Goal: Contribute content

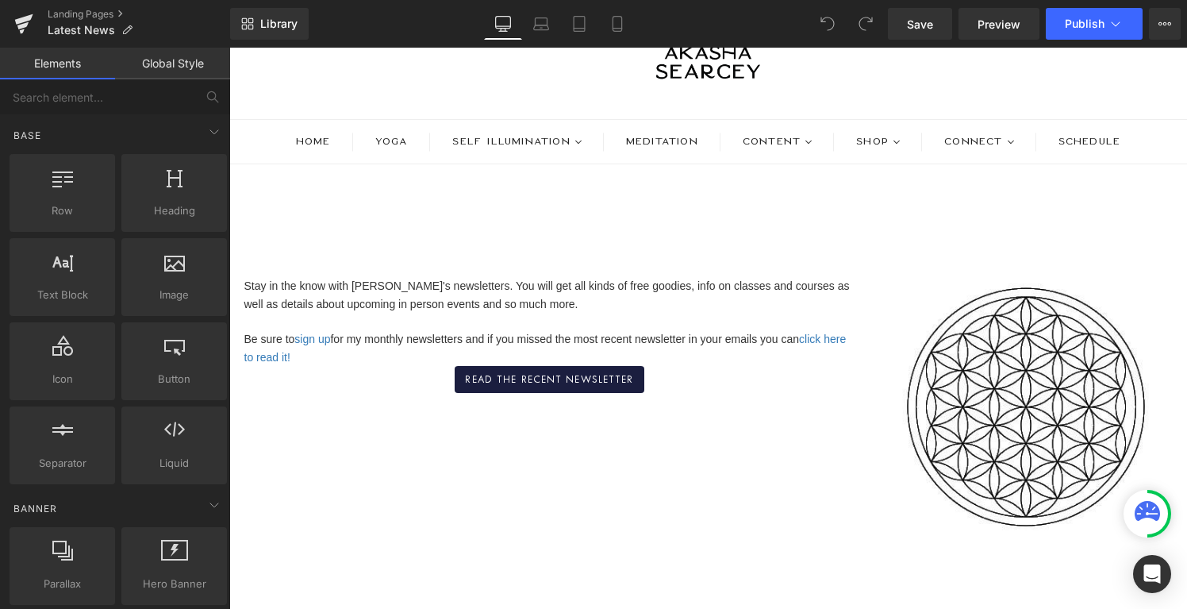
scroll to position [123, 0]
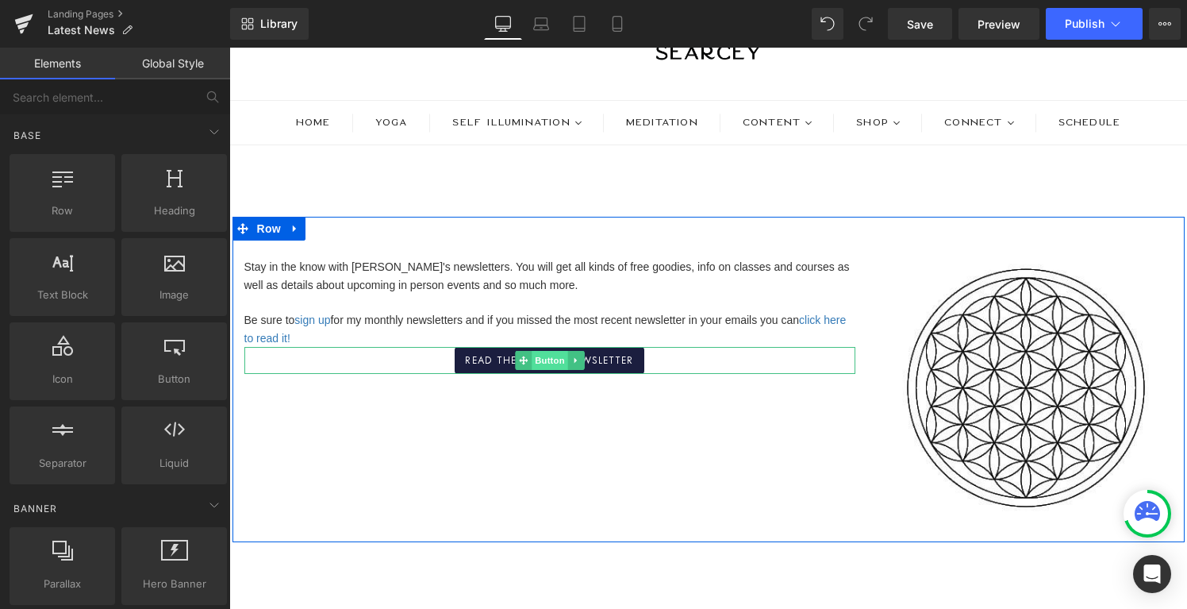
click at [536, 361] on span "Button" at bounding box center [550, 360] width 36 height 19
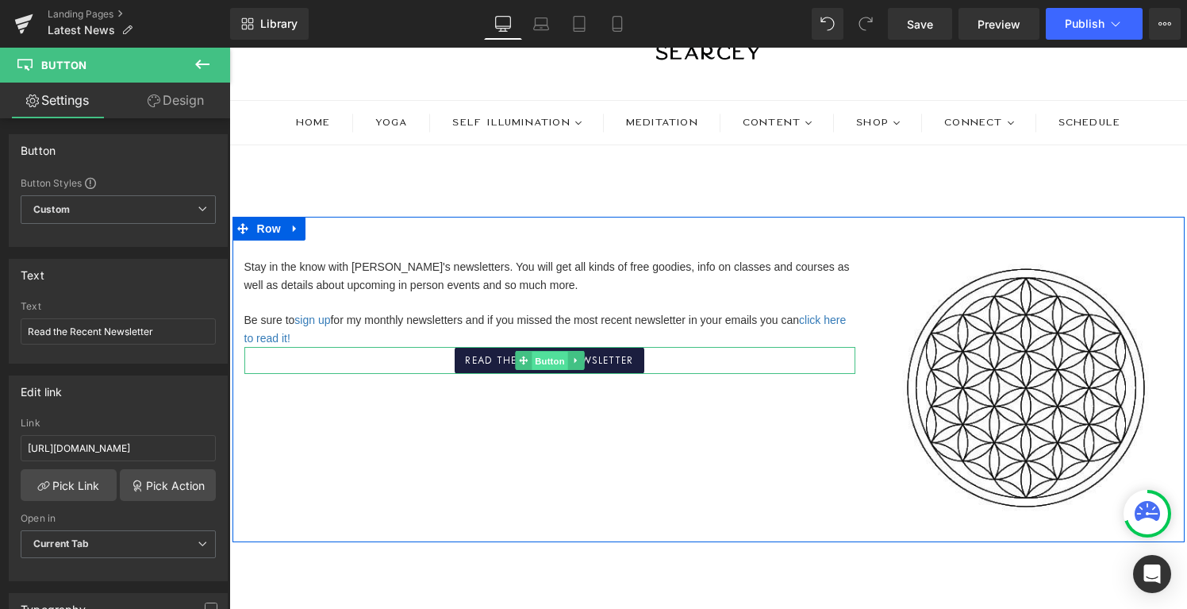
click at [552, 362] on span "Button" at bounding box center [550, 360] width 36 height 19
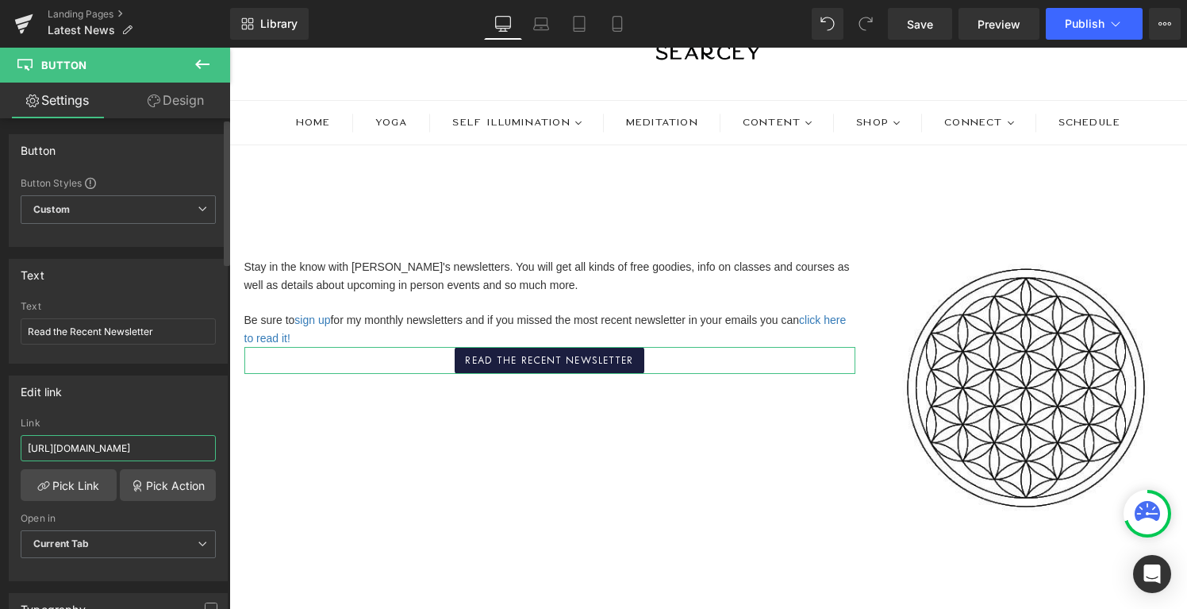
click at [94, 444] on input "[URL][DOMAIN_NAME]" at bounding box center [118, 448] width 195 height 26
paste input "5c375c7beaa7/breathe-listen-transform"
type input "[URL][DOMAIN_NAME]"
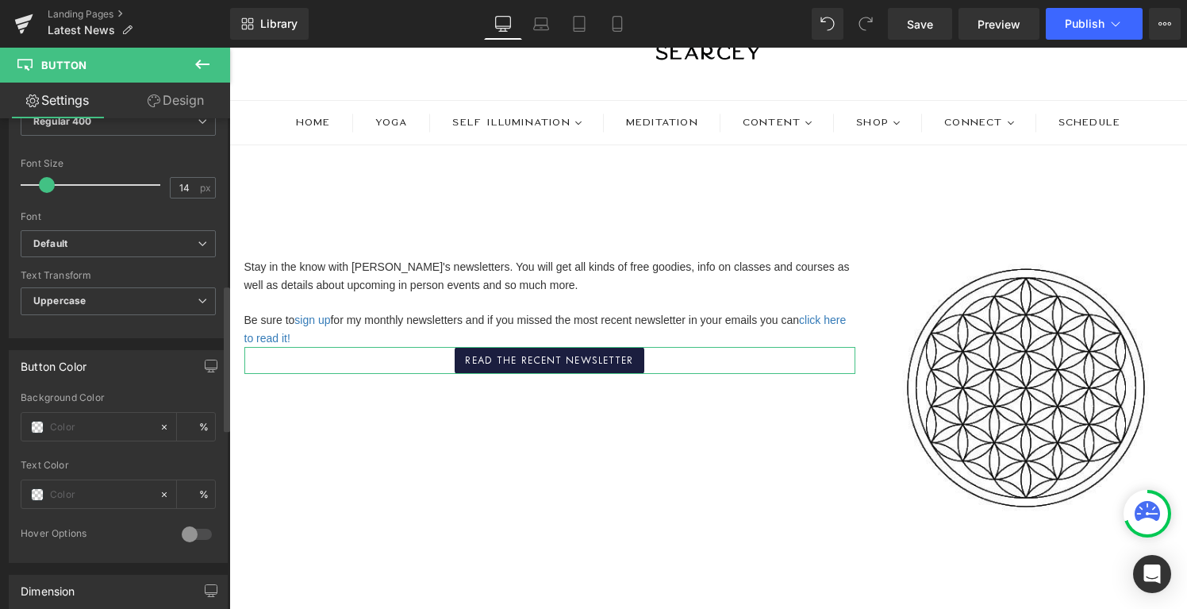
scroll to position [721, 0]
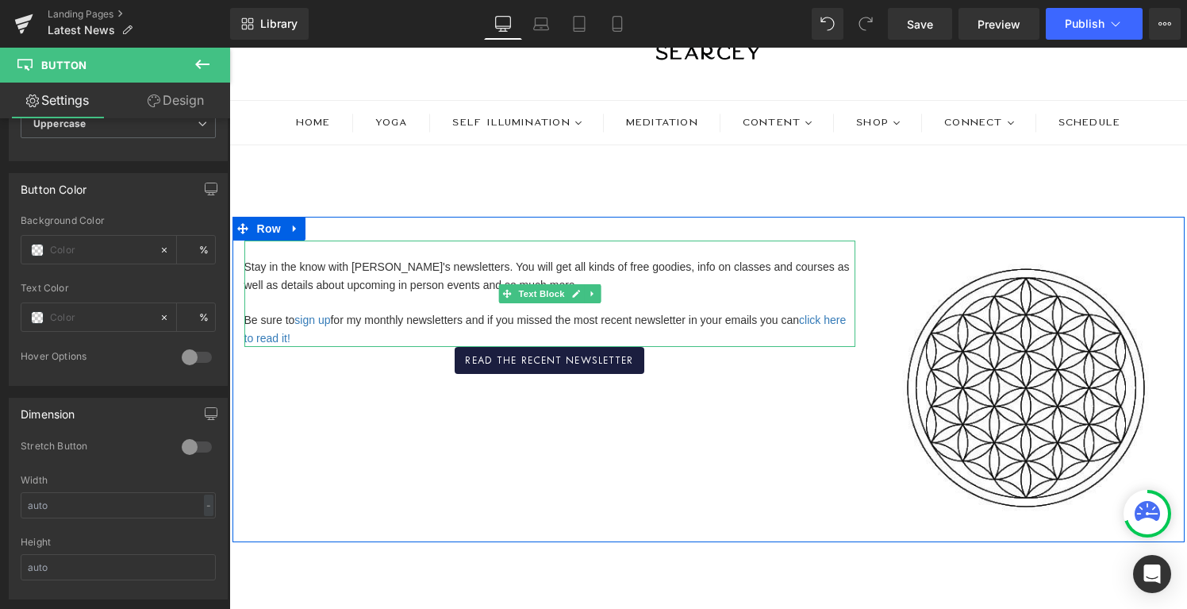
click at [783, 327] on p "Be sure to sign up for my monthly newsletters and if you missed the most recent…" at bounding box center [549, 329] width 611 height 36
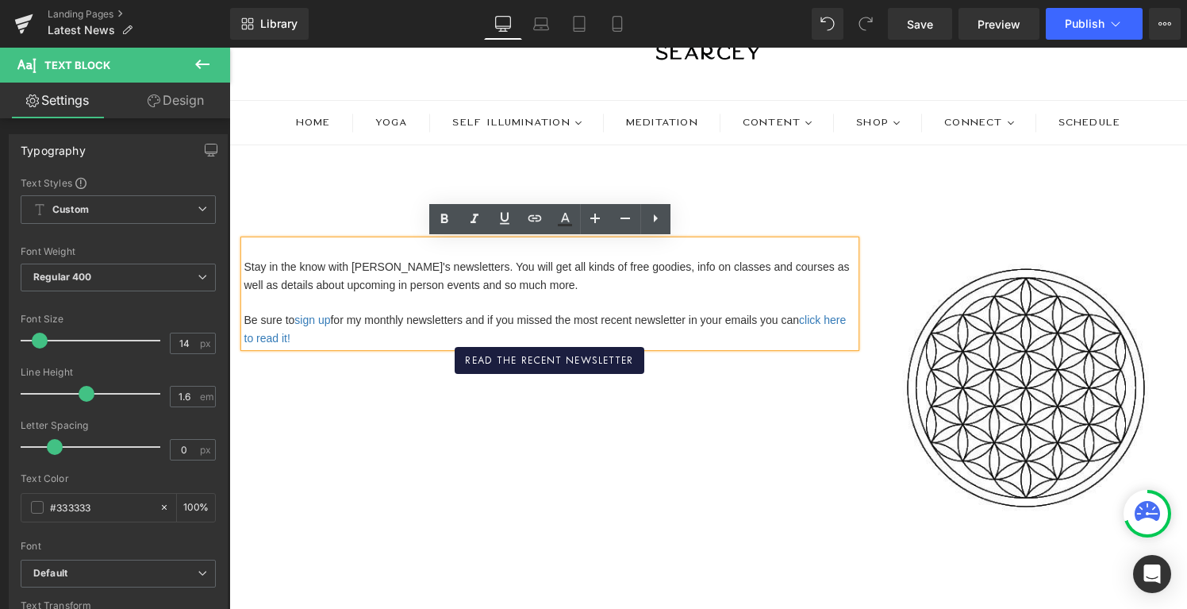
drag, startPoint x: 812, startPoint y: 317, endPoint x: 831, endPoint y: 332, distance: 24.4
click at [831, 332] on p "Be sure to sign up for my monthly newsletters and if you missed the most recent…" at bounding box center [549, 329] width 611 height 36
click at [534, 215] on icon at bounding box center [534, 218] width 19 height 19
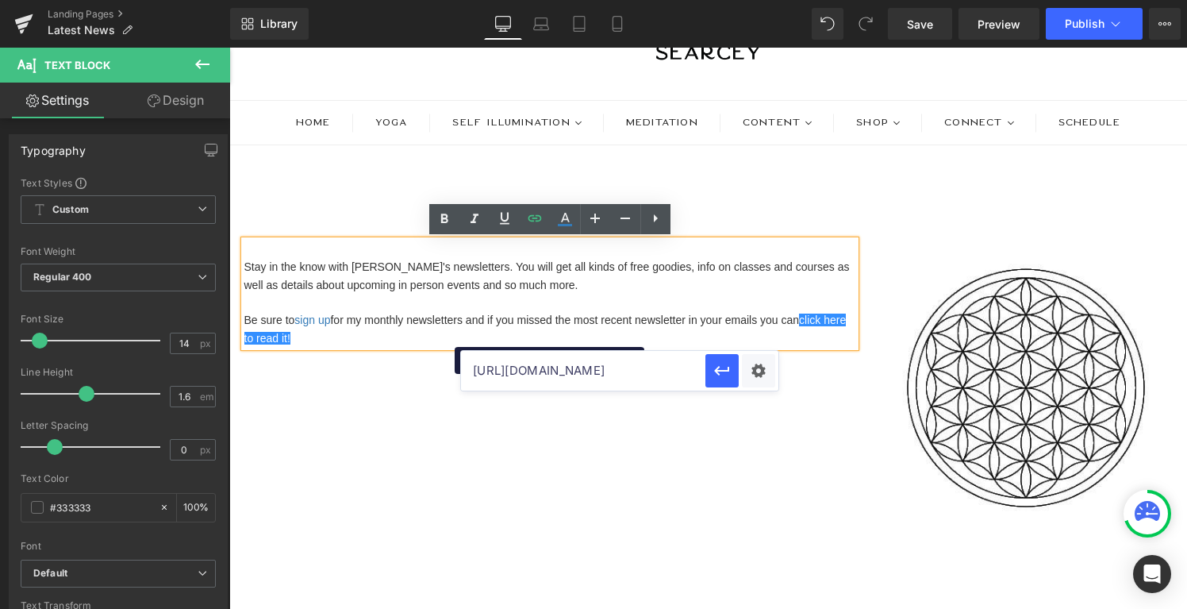
click at [678, 374] on input "[URL][DOMAIN_NAME]" at bounding box center [583, 371] width 244 height 40
paste input "[URL][DOMAIN_NAME]"
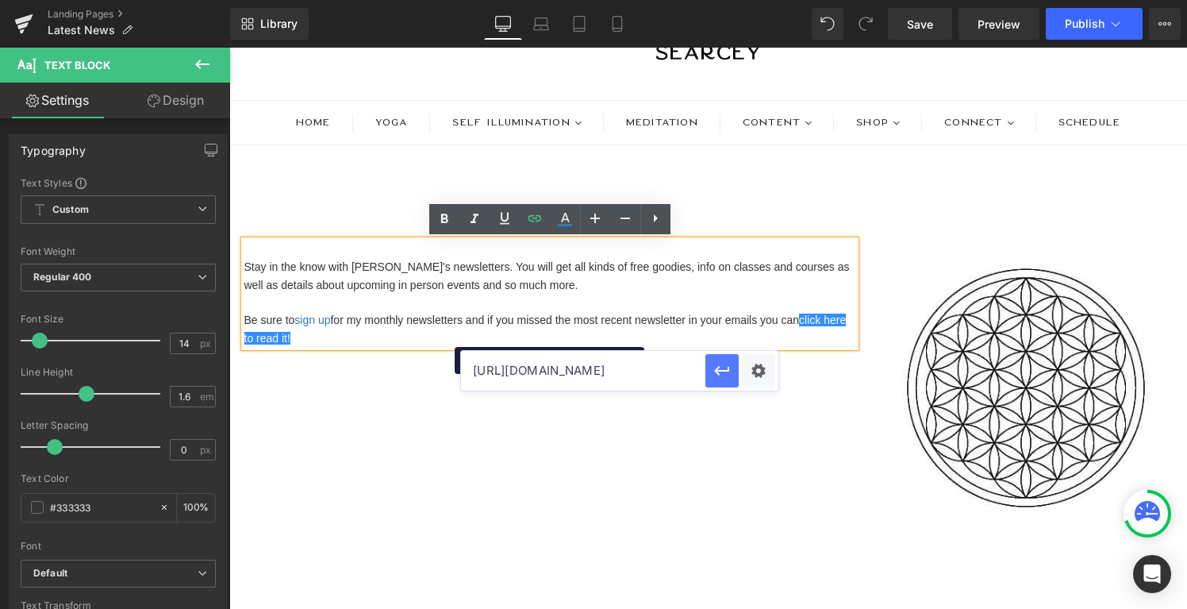
type input "[URL][DOMAIN_NAME]"
click at [722, 371] on icon "button" at bounding box center [721, 371] width 15 height 10
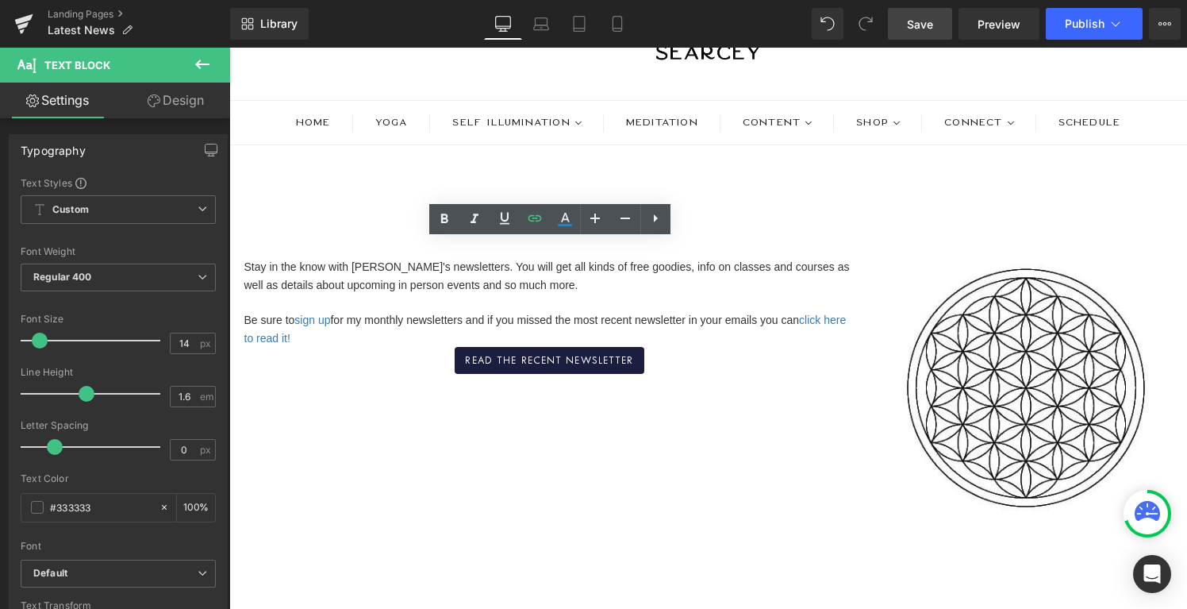
click at [916, 26] on span "Save" at bounding box center [920, 24] width 26 height 17
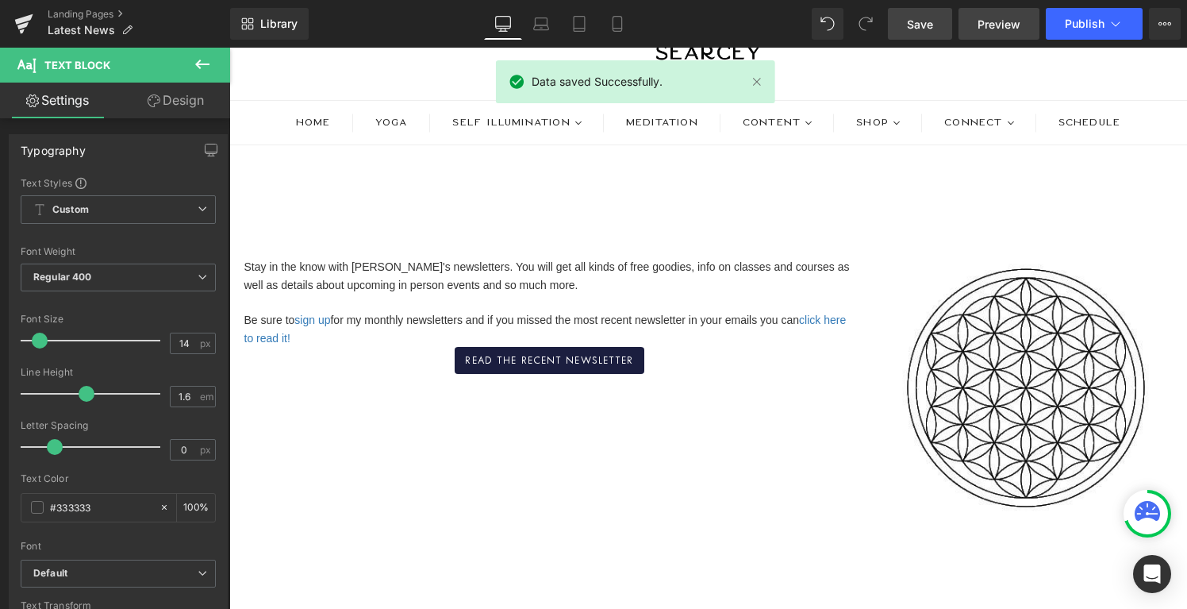
click at [978, 23] on link "Preview" at bounding box center [998, 24] width 81 height 32
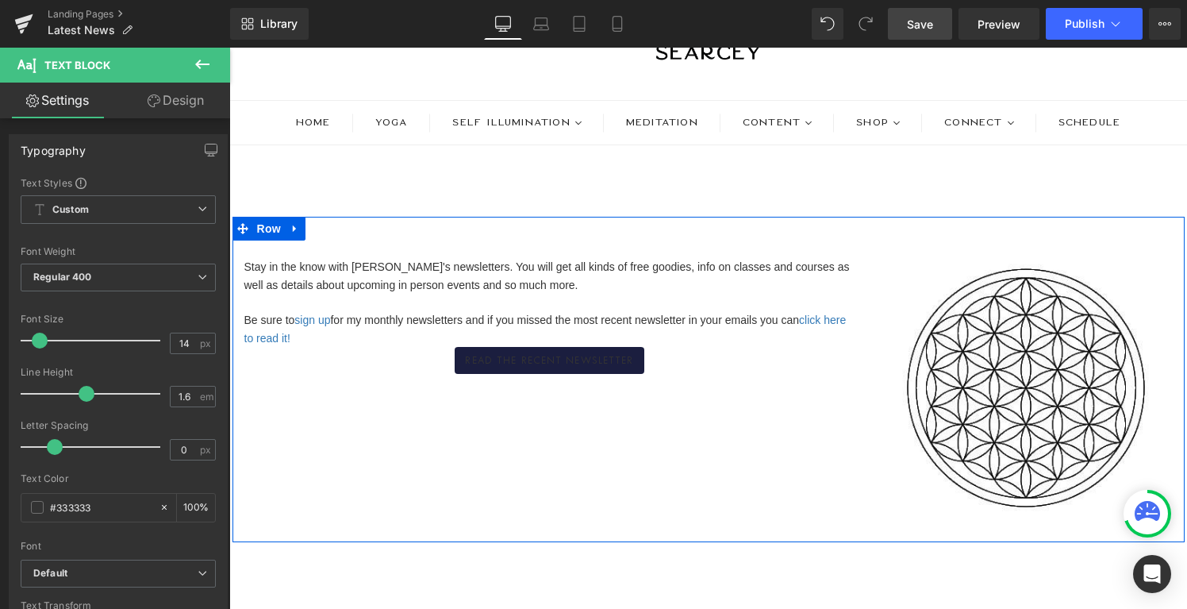
click at [532, 367] on span "Button" at bounding box center [550, 360] width 36 height 19
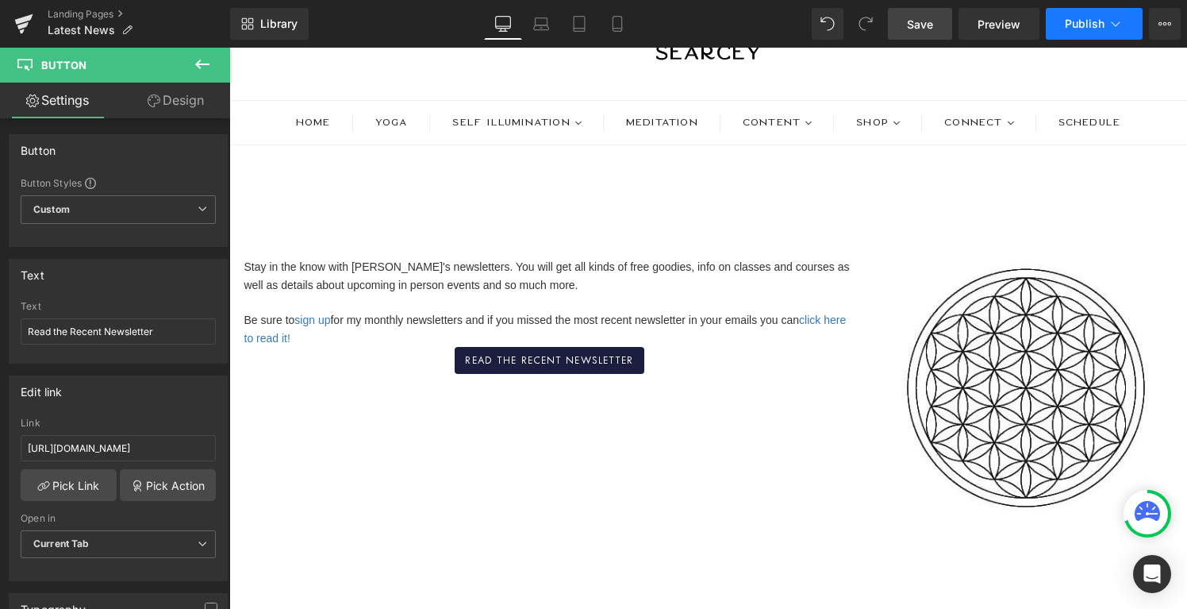
click at [1077, 25] on span "Publish" at bounding box center [1085, 23] width 40 height 13
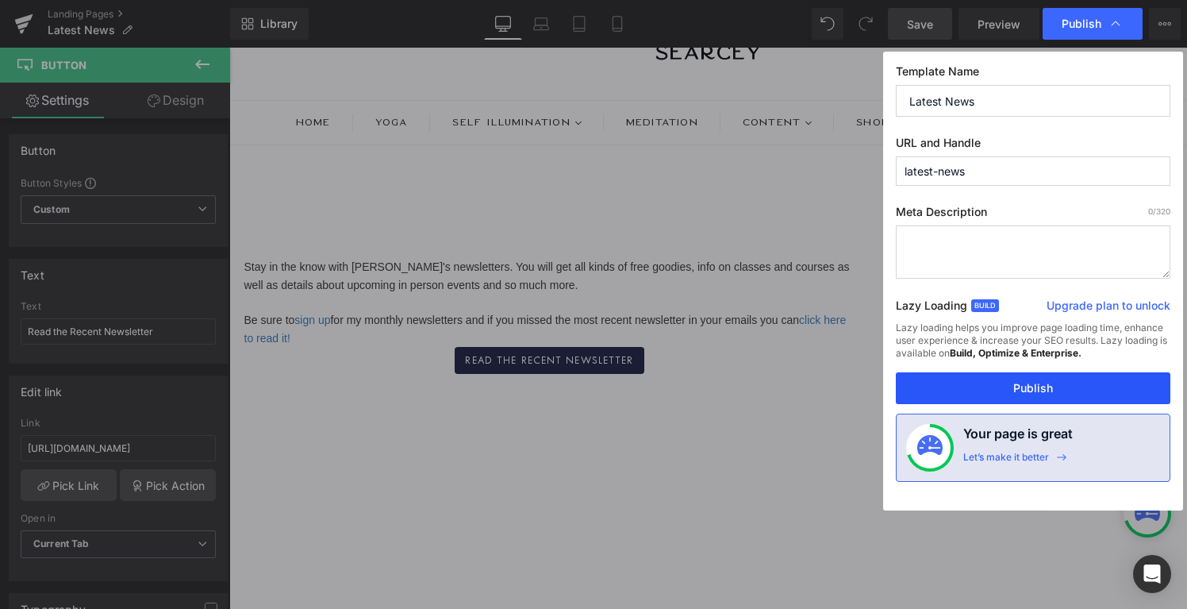
click at [954, 386] on button "Publish" at bounding box center [1033, 388] width 275 height 32
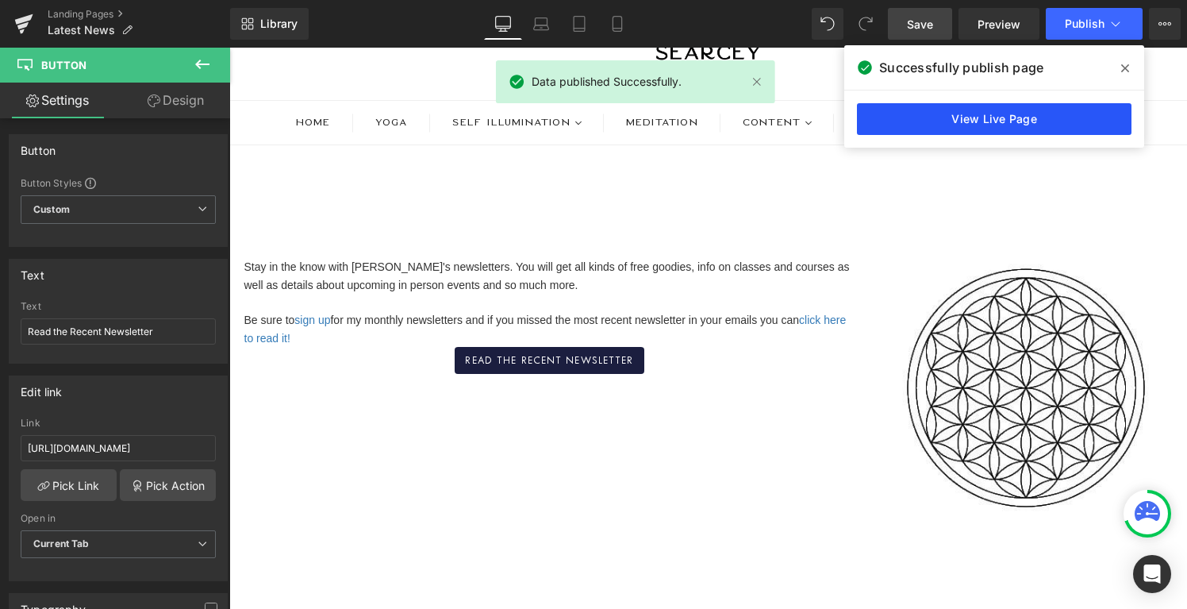
click at [1031, 121] on link "View Live Page" at bounding box center [994, 119] width 275 height 32
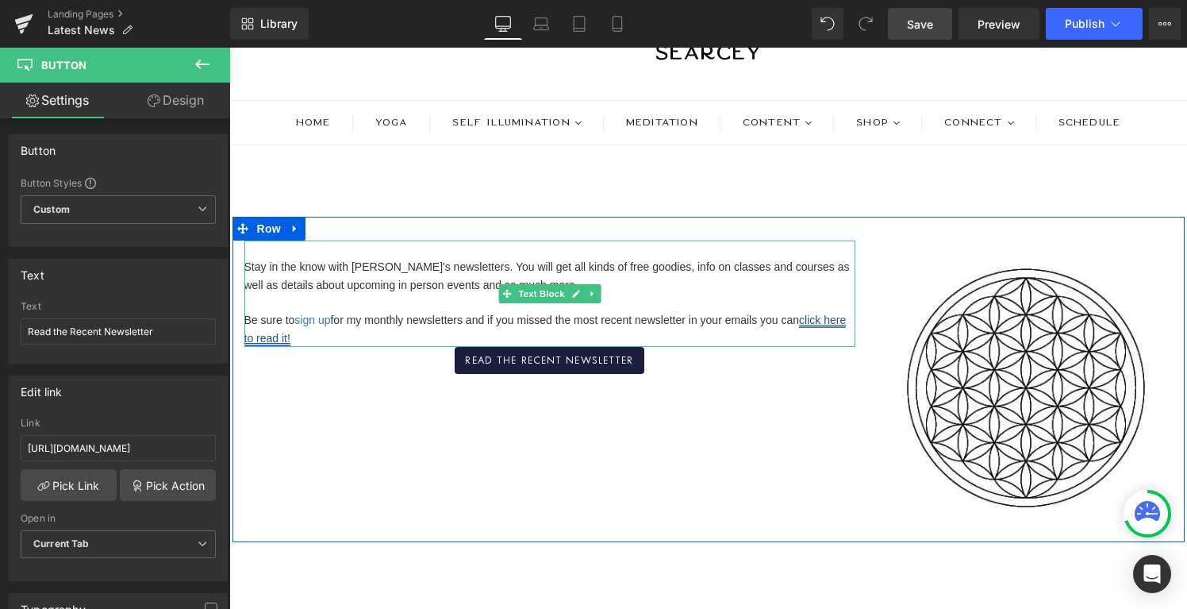
click at [832, 321] on link "click here to read it!" at bounding box center [545, 328] width 602 height 30
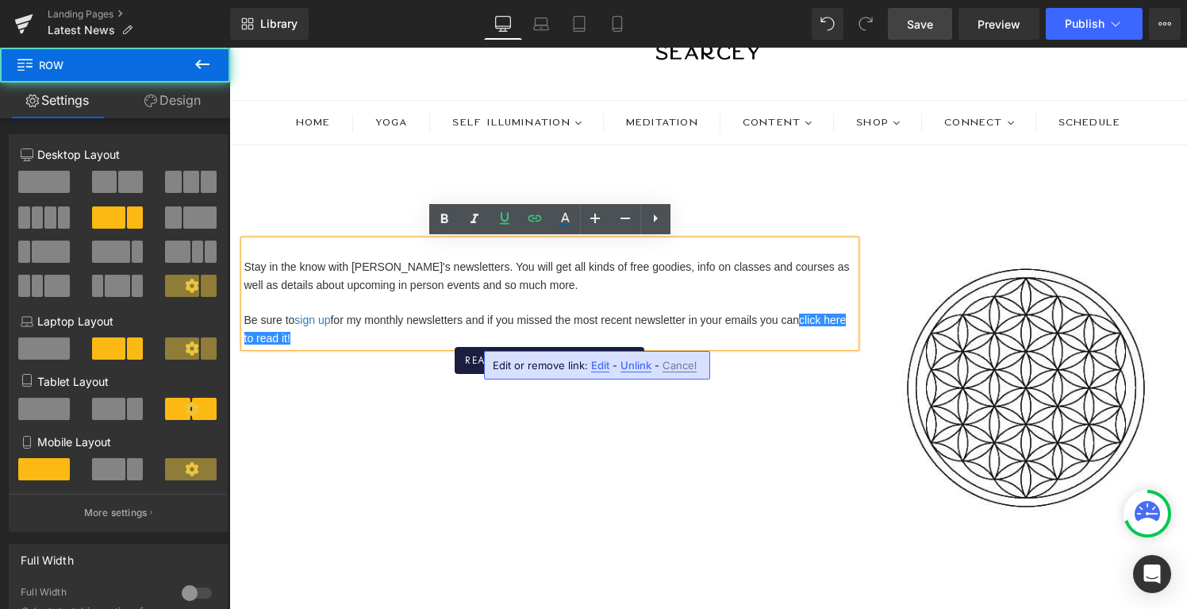
click at [815, 441] on div "Stay in the know with [PERSON_NAME]'s newsletters. You will get all kinds of fr…" at bounding box center [708, 379] width 952 height 325
